Goal: Information Seeking & Learning: Find specific fact

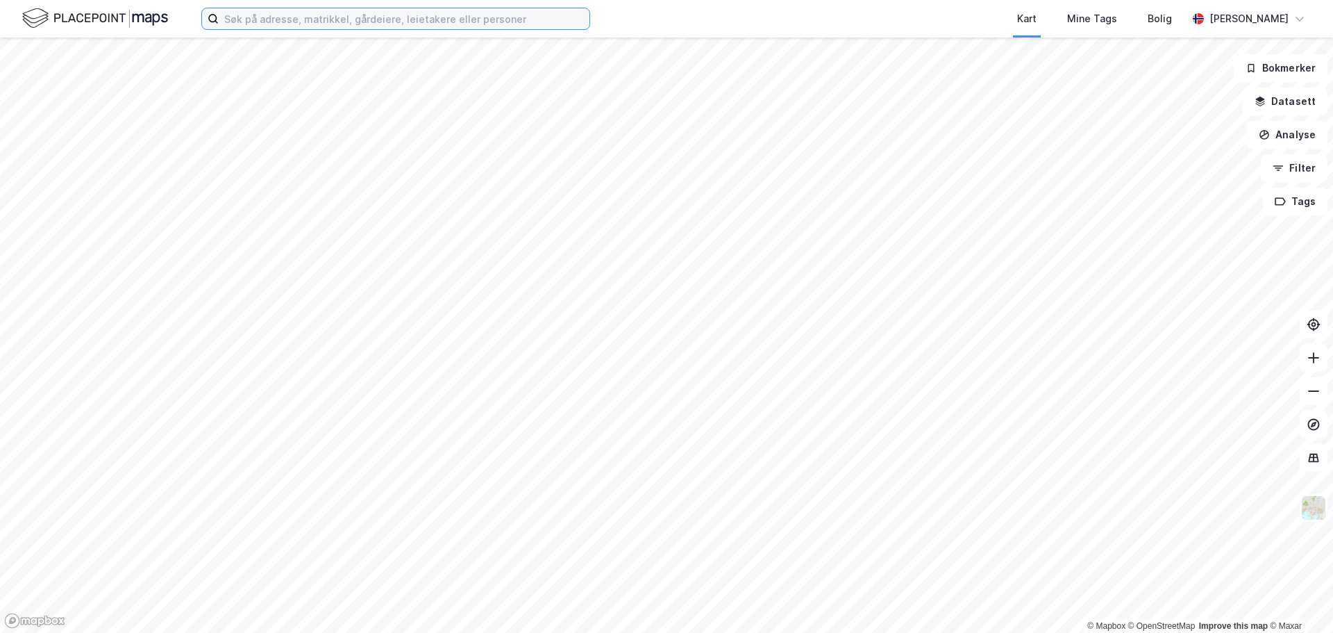
click at [346, 23] on input at bounding box center [404, 18] width 371 height 21
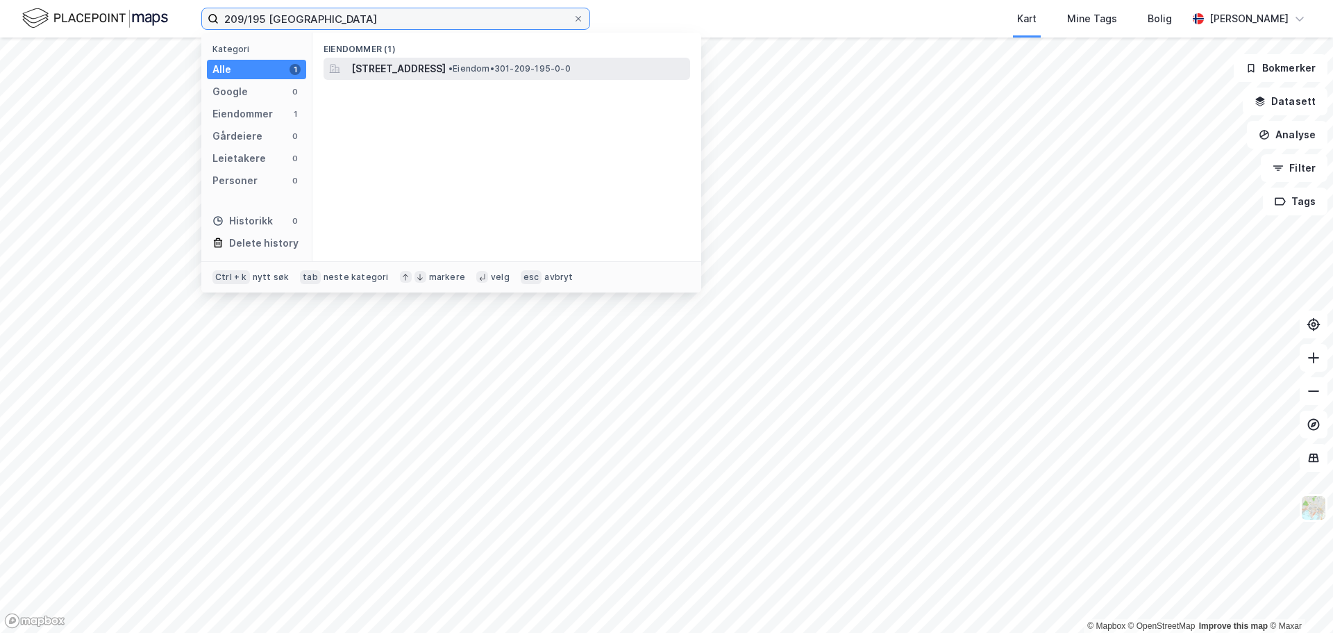
type input "209/195 oslo"
click at [419, 66] on span "Løkkeveien 1, 0253, OSLO, OSLO" at bounding box center [398, 68] width 94 height 17
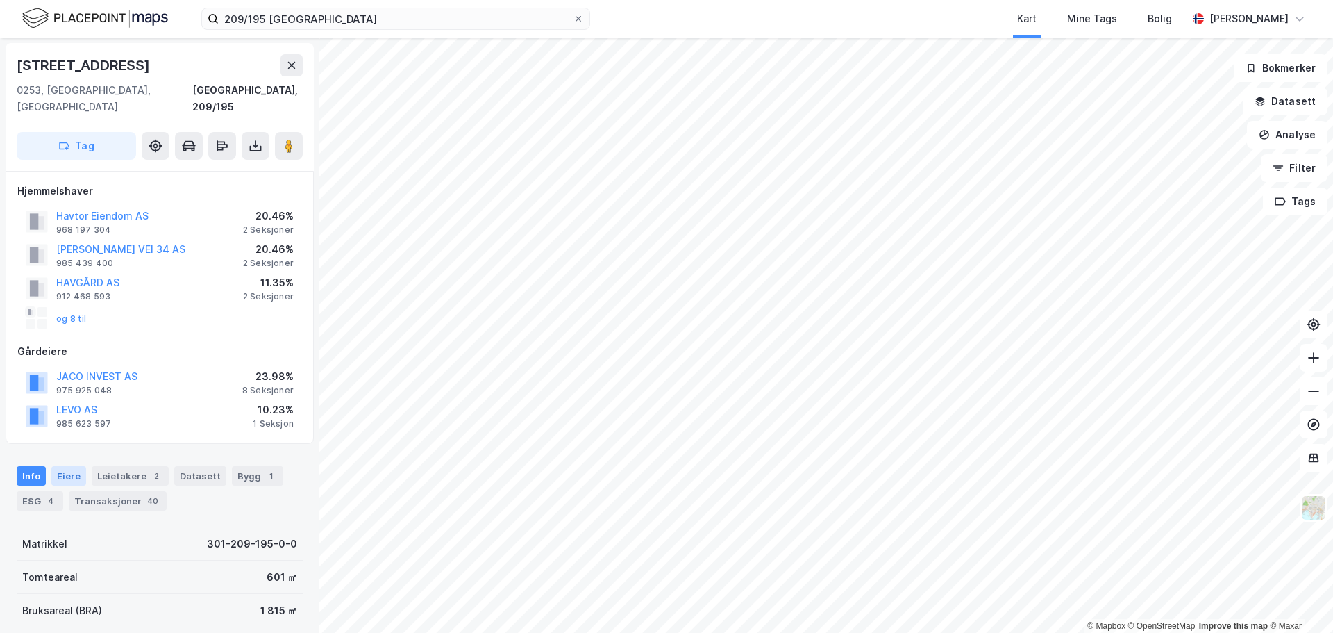
click at [81, 466] on div "Eiere" at bounding box center [68, 475] width 35 height 19
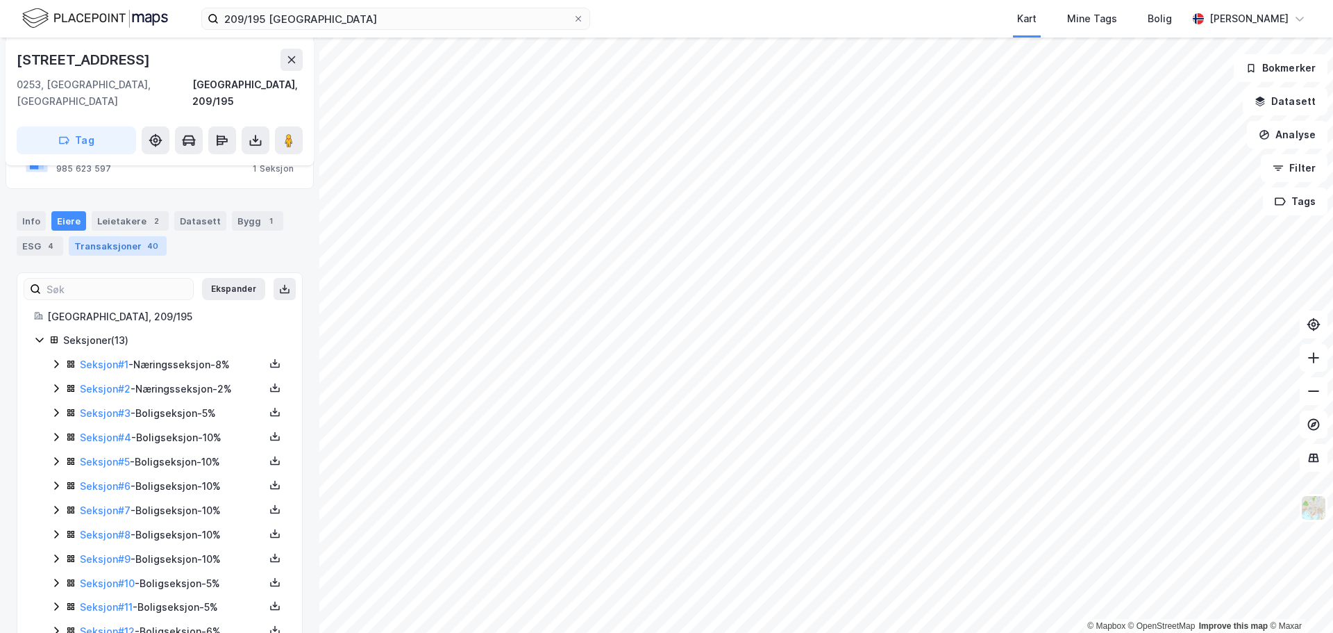
scroll to position [278, 0]
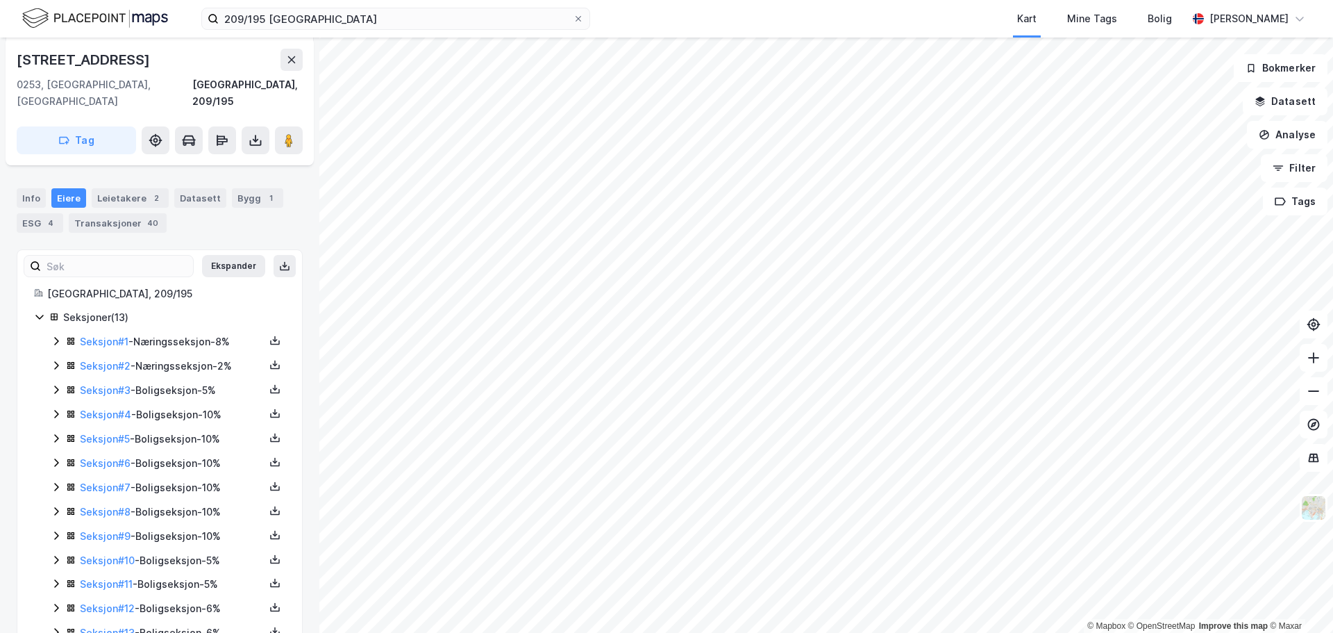
click at [57, 335] on icon at bounding box center [56, 340] width 11 height 11
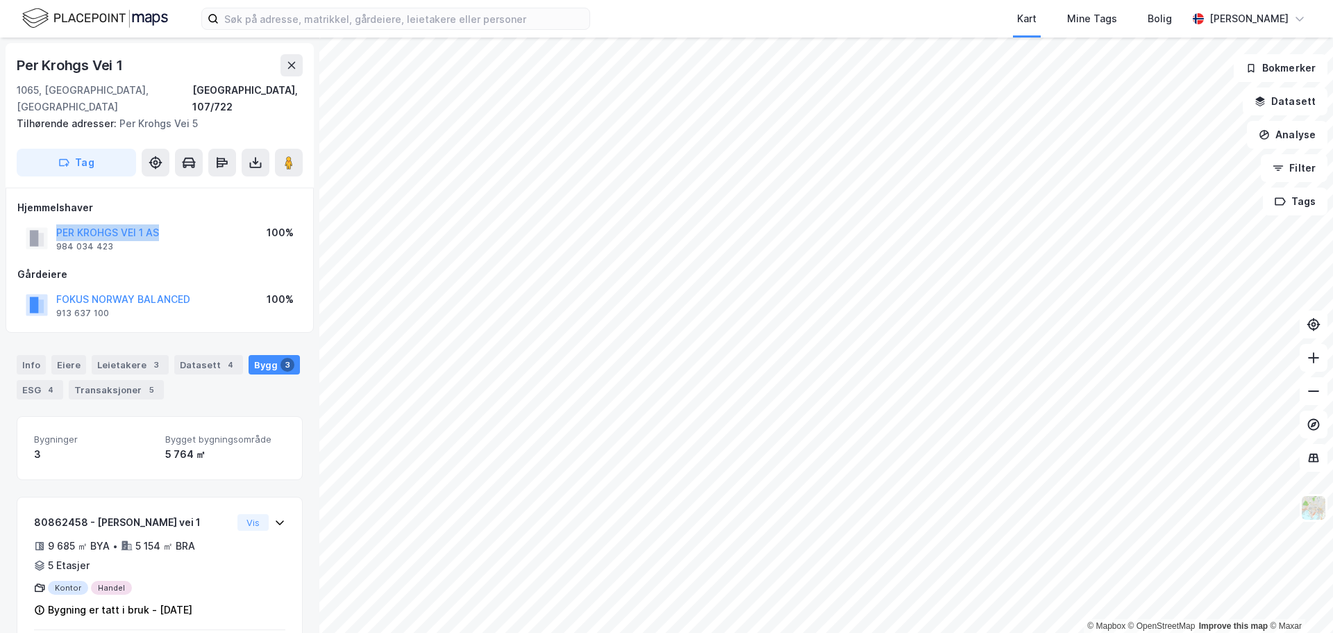
drag, startPoint x: 169, startPoint y: 218, endPoint x: 50, endPoint y: 220, distance: 119.5
click at [50, 222] on div "PER KROHGS VEI 1 AS 984 034 423 100%" at bounding box center [159, 238] width 285 height 33
click at [187, 222] on div "PER KROHGS VEI 1 AS 984 034 423 100%" at bounding box center [159, 238] width 285 height 33
click at [163, 222] on div "PER KROHGS VEI 1 AS 984 034 423 100%" at bounding box center [159, 238] width 285 height 33
drag, startPoint x: 159, startPoint y: 213, endPoint x: 160, endPoint y: 221, distance: 8.4
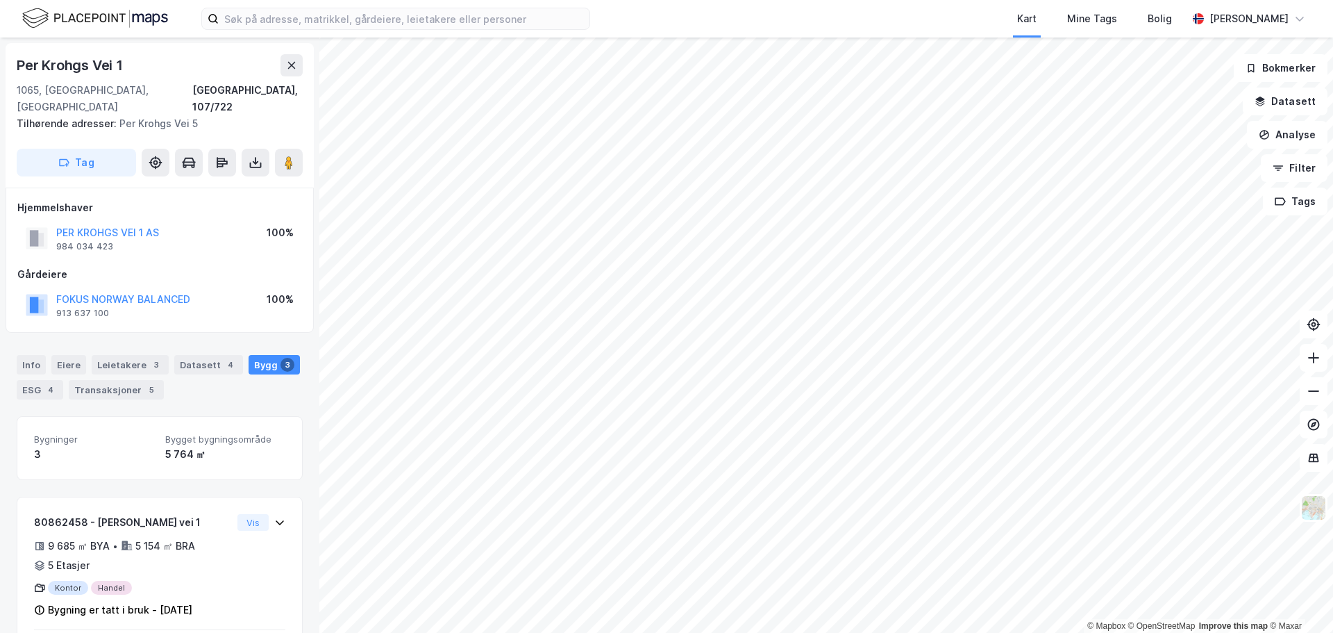
click at [160, 222] on div "PER KROHGS VEI 1 AS 984 034 423 100%" at bounding box center [159, 238] width 285 height 33
drag, startPoint x: 159, startPoint y: 219, endPoint x: 42, endPoint y: 222, distance: 117.4
click at [42, 222] on div "PER KROHGS VEI 1 AS 984 034 423 100%" at bounding box center [159, 238] width 285 height 33
click at [133, 234] on div "PER KROHGS VEI 1 AS 984 034 423" at bounding box center [107, 238] width 103 height 28
drag, startPoint x: 117, startPoint y: 232, endPoint x: 56, endPoint y: 231, distance: 60.4
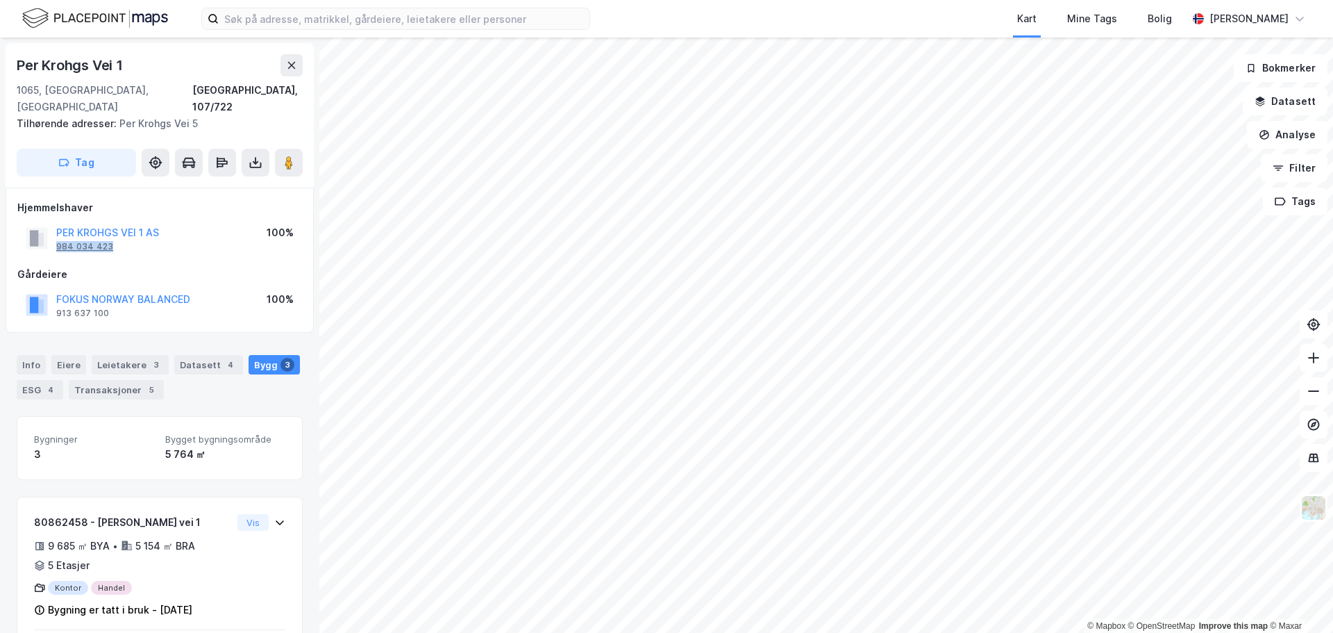
click at [56, 231] on div "PER KROHGS VEI 1 AS 984 034 423" at bounding box center [107, 238] width 103 height 28
click at [65, 242] on div "Hjemmelshaver PER KROHGS VEI 1 AS 984 034 423 100% Gårdeiere FOKUS NORWAY BALAN…" at bounding box center [159, 260] width 285 height 122
drag, startPoint x: 52, startPoint y: 215, endPoint x: 115, endPoint y: 228, distance: 64.6
click at [115, 228] on div "PER KROHGS VEI 1 AS 984 034 423" at bounding box center [92, 238] width 133 height 28
click at [117, 241] on div "Hjemmelshaver PER KROHGS VEI 1 AS 984 034 423 100% Gårdeiere FOKUS NORWAY BALAN…" at bounding box center [159, 260] width 285 height 122
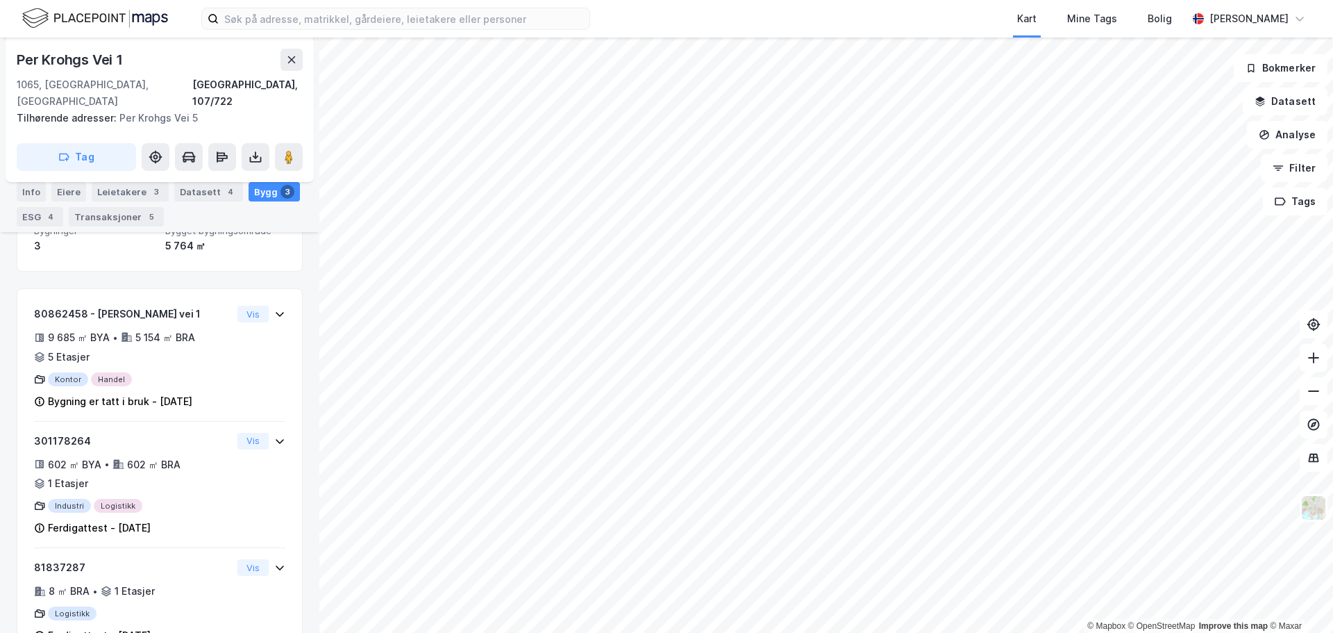
scroll to position [215, 0]
